Goal: Check status: Check status

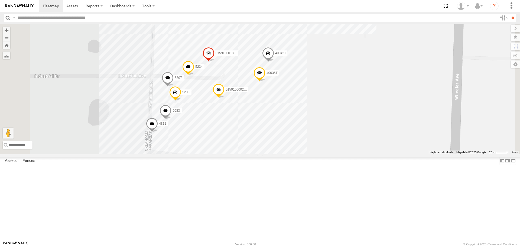
drag, startPoint x: 283, startPoint y: 113, endPoint x: 275, endPoint y: 145, distance: 33.7
click at [275, 145] on div "5318 T3214 40022T 87121T 40061T 5279 40134T 37121T 5381-Sold 37139T 37136T 5306…" at bounding box center [260, 89] width 520 height 130
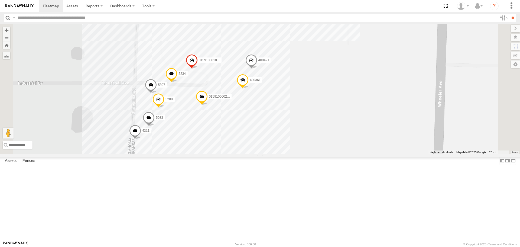
drag, startPoint x: 275, startPoint y: 115, endPoint x: 255, endPoint y: 118, distance: 21.1
click at [258, 119] on div "5318 T3214 40022T 87121T 40061T 5279 40134T 37121T 5381-Sold 37139T 37136T 5306…" at bounding box center [260, 89] width 520 height 130
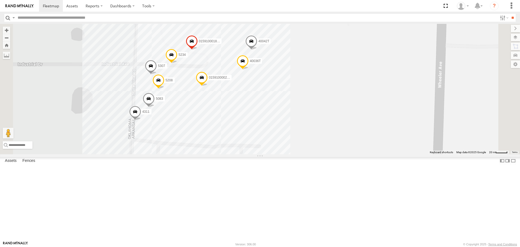
drag, startPoint x: 254, startPoint y: 153, endPoint x: 263, endPoint y: 123, distance: 31.4
click at [263, 124] on div "5318 T3214 40022T 87121T 40061T 5279 40134T 37121T 5381-Sold 37139T 37136T 5306…" at bounding box center [260, 89] width 520 height 130
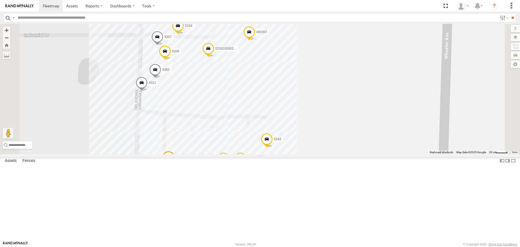
drag, startPoint x: 265, startPoint y: 160, endPoint x: 264, endPoint y: 151, distance: 8.7
click at [264, 151] on div "5318 T3214 40022T 87121T 40061T 5279 40134T 37121T 5381-Sold 37139T 37136T 5306…" at bounding box center [260, 89] width 520 height 130
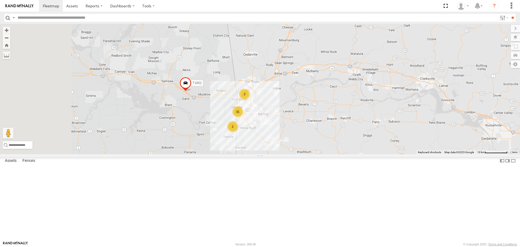
drag, startPoint x: 183, startPoint y: 135, endPoint x: 294, endPoint y: 152, distance: 112.8
click at [294, 152] on div "5318 T3214 40022T 87121T 40061T 5279 40134T 37121T 5381-Sold 37139T 37136T 5306…" at bounding box center [260, 89] width 520 height 130
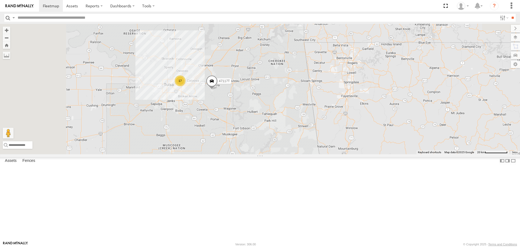
drag, startPoint x: 248, startPoint y: 111, endPoint x: 273, endPoint y: 158, distance: 53.9
click at [273, 154] on div "5318 T3214 40022T 87121T 40061T 5279 40134T 37121T 5381-Sold 37139T 37136T 5306…" at bounding box center [260, 89] width 520 height 130
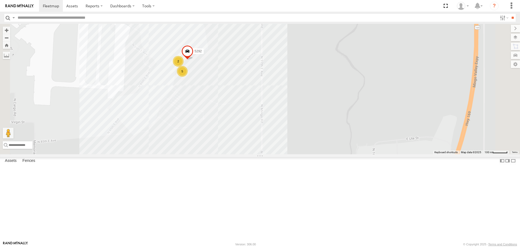
drag, startPoint x: 249, startPoint y: 121, endPoint x: 250, endPoint y: 140, distance: 19.0
click at [250, 140] on div "5318 T3214 40022T 87121T 40061T 5279 40134T 37121T 5381-Sold 37139T 37136T 5306…" at bounding box center [260, 89] width 520 height 130
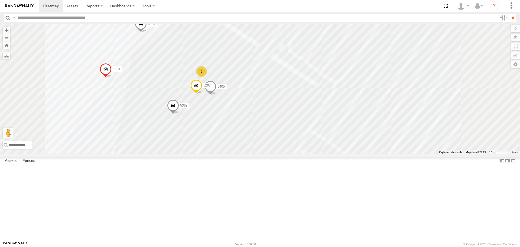
drag, startPoint x: 287, startPoint y: 123, endPoint x: 281, endPoint y: 149, distance: 27.1
click at [281, 149] on div "5318 T3214 40022T 87121T 40061T 5279 40134T 37121T 5381-Sold 37139T 37136T 5306…" at bounding box center [260, 89] width 520 height 130
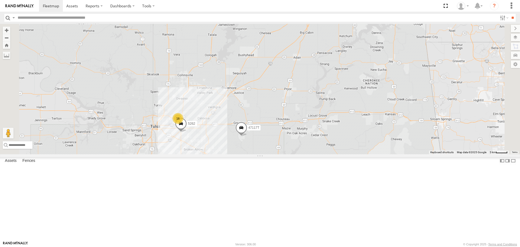
drag, startPoint x: 169, startPoint y: 182, endPoint x: 215, endPoint y: 176, distance: 46.4
click at [215, 154] on div "5318 T3214 40022T 87121T 40061T 5279 40134T 37121T 5381-Sold 37139T 37136T 5306…" at bounding box center [260, 89] width 520 height 130
drag, startPoint x: 280, startPoint y: 179, endPoint x: 284, endPoint y: 158, distance: 21.3
click at [284, 154] on div "5318 T3214 40022T 87121T 40061T 5279 40134T 37121T 5381-Sold 37139T 37136T 5306…" at bounding box center [260, 89] width 520 height 130
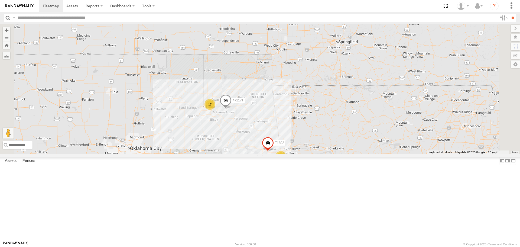
click at [261, 154] on div "5318 T3214 40022T 87121T 40061T 5279 40134T 37121T 5381-Sold 37139T 37136T 5306…" at bounding box center [260, 89] width 520 height 130
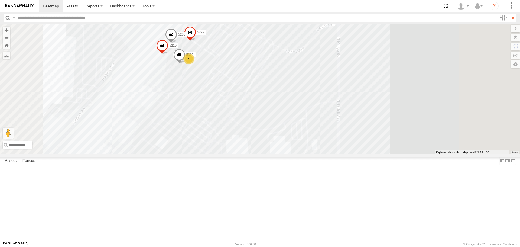
drag, startPoint x: 267, startPoint y: 113, endPoint x: 262, endPoint y: 139, distance: 27.0
click at [263, 139] on div "5318 T3214 40022T 87121T 40061T 5279 40134T 37121T 5381-Sold 37139T 37136T 5306…" at bounding box center [260, 89] width 520 height 130
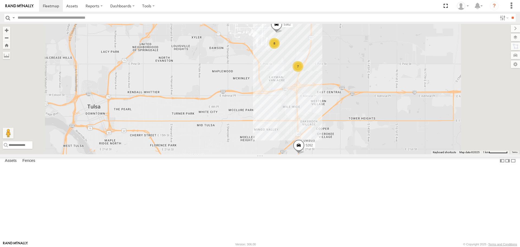
drag, startPoint x: 351, startPoint y: 175, endPoint x: 325, endPoint y: 125, distance: 56.5
click at [334, 139] on div "5318 T3214 40022T 87121T 40061T 5279 40134T 37121T 5381-Sold 37139T 37136T 5306…" at bounding box center [260, 89] width 520 height 130
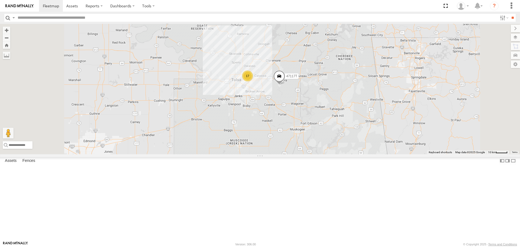
drag, startPoint x: 354, startPoint y: 175, endPoint x: 292, endPoint y: 118, distance: 83.9
click at [299, 124] on div "5318 T3214 40022T 87121T 40061T 5279 40134T 37121T 5381-Sold 37139T 37136T 5306…" at bounding box center [260, 89] width 520 height 130
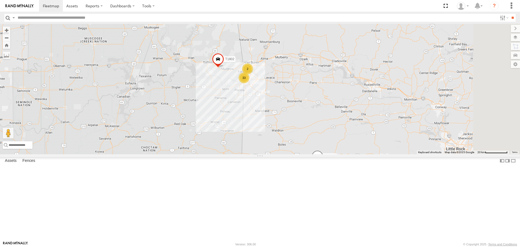
drag, startPoint x: 362, startPoint y: 140, endPoint x: 331, endPoint y: 144, distance: 31.4
click at [331, 144] on div "5318 T3214 40022T 87121T 40061T 5279 40134T 37121T 5381-Sold 37139T 37136T 5306…" at bounding box center [260, 89] width 520 height 130
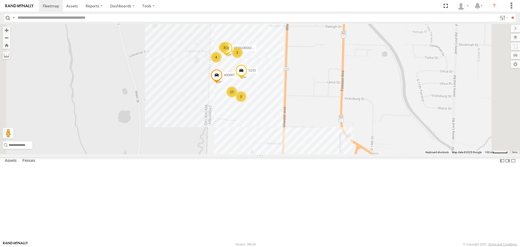
drag, startPoint x: 296, startPoint y: 103, endPoint x: 283, endPoint y: 145, distance: 43.5
click at [283, 145] on div "5318 T3214 40022T 87121T 40061T 5279 40134T 37121T 5381-Sold 37139T 37136T 5306…" at bounding box center [260, 89] width 520 height 130
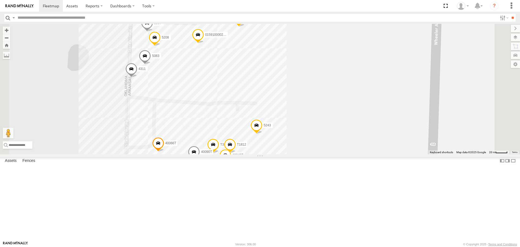
drag, startPoint x: 287, startPoint y: 103, endPoint x: 284, endPoint y: 88, distance: 15.5
click at [283, 91] on div "5318 T3214 40022T 87121T 40061T 5279 40134T 37121T 5381-Sold 37139T 37136T 5306…" at bounding box center [260, 89] width 520 height 130
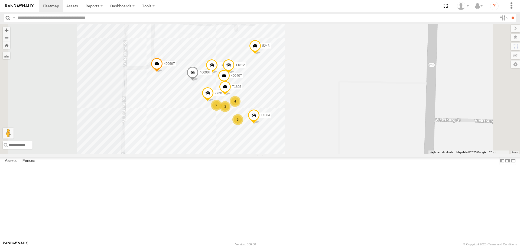
drag, startPoint x: 286, startPoint y: 109, endPoint x: 281, endPoint y: 63, distance: 46.3
click at [281, 63] on div "5318 T3214 40022T 87121T 40061T 5279 40134T 37121T 5381-Sold 37139T 37136T 5306…" at bounding box center [260, 89] width 520 height 130
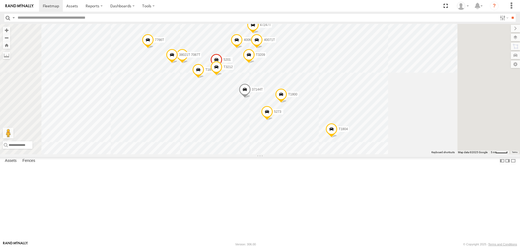
click at [204, 78] on span at bounding box center [198, 71] width 12 height 15
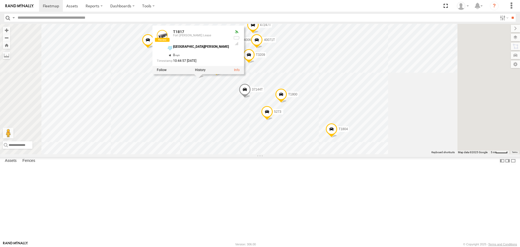
click at [227, 154] on div "5318 T3214 40022T 87121T 40061T 5279 40134T 37121T 5381-Sold 37139T 37136T 5306…" at bounding box center [260, 89] width 520 height 130
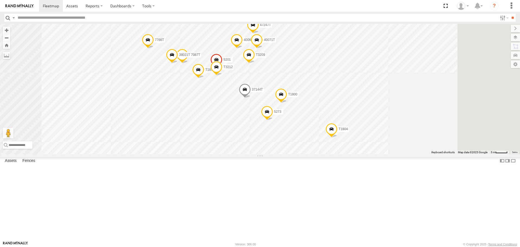
click at [178, 63] on span at bounding box center [172, 56] width 12 height 15
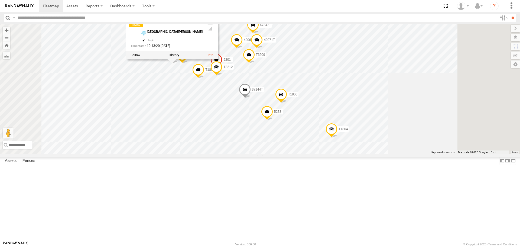
click at [196, 154] on div "5318 T3214 40022T 87121T 40061T 5279 40134T 37121T 5381-Sold 37139T 37136T 5306…" at bounding box center [260, 89] width 520 height 130
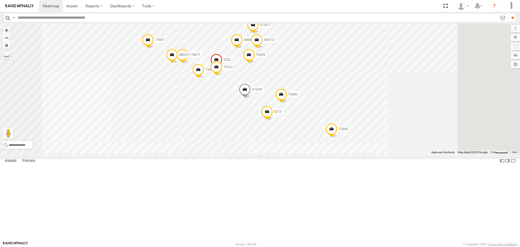
click at [188, 63] on span at bounding box center [182, 56] width 12 height 15
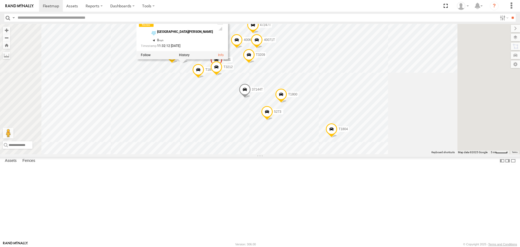
click at [219, 154] on div "5318 T3214 40022T 87121T 40061T 5279 40134T 37121T 5381-Sold 37139T 37136T 5306…" at bounding box center [260, 89] width 520 height 130
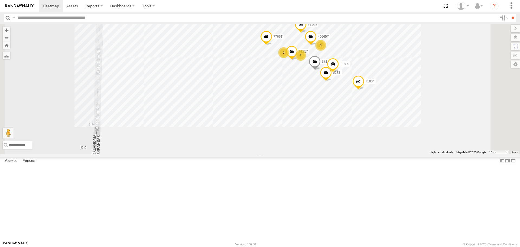
drag, startPoint x: 270, startPoint y: 134, endPoint x: 294, endPoint y: 88, distance: 51.4
click at [294, 88] on div "5318 T3214 40022T 87121T 40061T 5279 40134T 37121T 5381-Sold 37139T 37136T 5306…" at bounding box center [260, 89] width 520 height 130
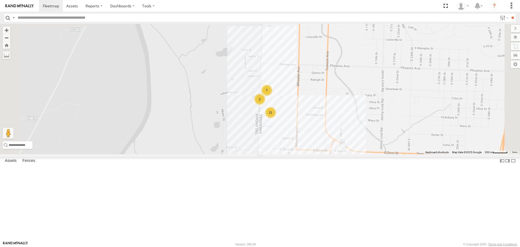
drag, startPoint x: 332, startPoint y: 101, endPoint x: 299, endPoint y: 189, distance: 93.9
click at [299, 154] on div "5318 T3214 40022T 87121T 40061T 5279 40134T 37121T 5381-Sold 37139T 37136T 5306…" at bounding box center [260, 89] width 520 height 130
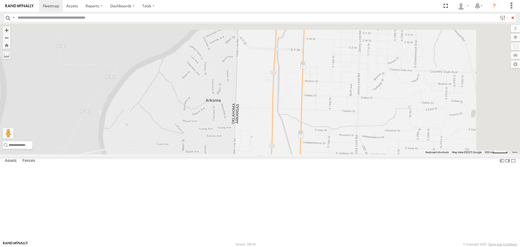
drag, startPoint x: 312, startPoint y: 138, endPoint x: 293, endPoint y: 222, distance: 86.3
click at [293, 154] on div "5318 T3214 40022T 87121T 40061T 5279 40134T 37121T 5381-Sold 37139T 37136T 5306…" at bounding box center [260, 89] width 520 height 130
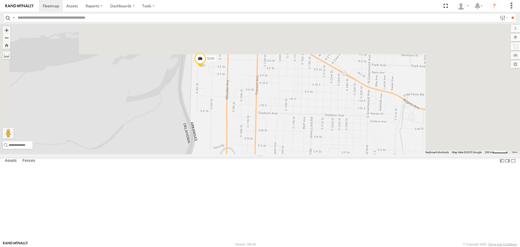
drag, startPoint x: 330, startPoint y: 130, endPoint x: 291, endPoint y: 250, distance: 126.2
click at [291, 246] on html at bounding box center [260, 123] width 520 height 247
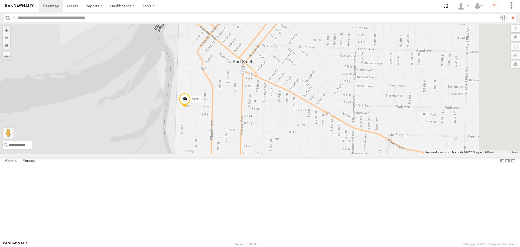
drag, startPoint x: 341, startPoint y: 145, endPoint x: 309, endPoint y: 241, distance: 101.4
click at [309, 241] on body at bounding box center [260, 123] width 520 height 247
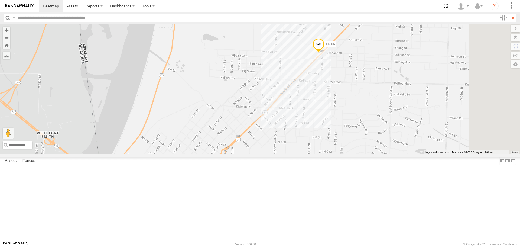
drag, startPoint x: 405, startPoint y: 104, endPoint x: 356, endPoint y: 167, distance: 80.3
click at [356, 154] on div "5318 T3214 40022T 87121T 40061T 5279 40134T 37121T 5381-Sold 37139T 37136T 5306…" at bounding box center [260, 89] width 520 height 130
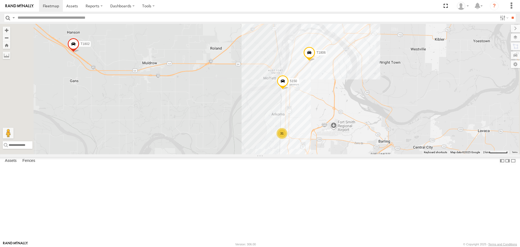
drag, startPoint x: 263, startPoint y: 170, endPoint x: 285, endPoint y: 137, distance: 39.4
click at [283, 141] on div "5318 T3214 40022T 87121T 40061T 5279 40134T 37121T 5381-Sold 37139T 37136T 5306…" at bounding box center [260, 89] width 520 height 130
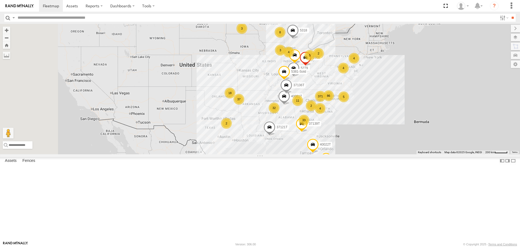
drag, startPoint x: 228, startPoint y: 108, endPoint x: 270, endPoint y: 110, distance: 42.0
click at [270, 110] on div "371 33 32 37 3 3 4 18 8 5 5318 86 T3214 4 11 2 4 40022T 5 87121T 4 2 40061T 2 5…" at bounding box center [260, 89] width 520 height 130
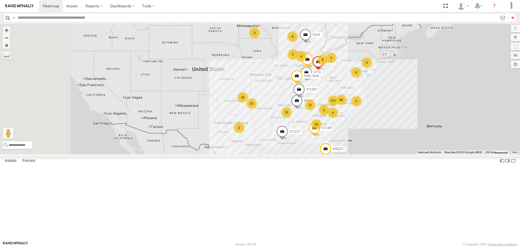
drag, startPoint x: 288, startPoint y: 152, endPoint x: 295, endPoint y: 159, distance: 10.0
click at [295, 154] on div "371 33 32 37 3 3 4 18 8 5 5318 86 T3214 4 11 2 4 40022T 5 87121T 4 2 40061T 2 5…" at bounding box center [260, 89] width 520 height 130
